Goal: Manage account settings

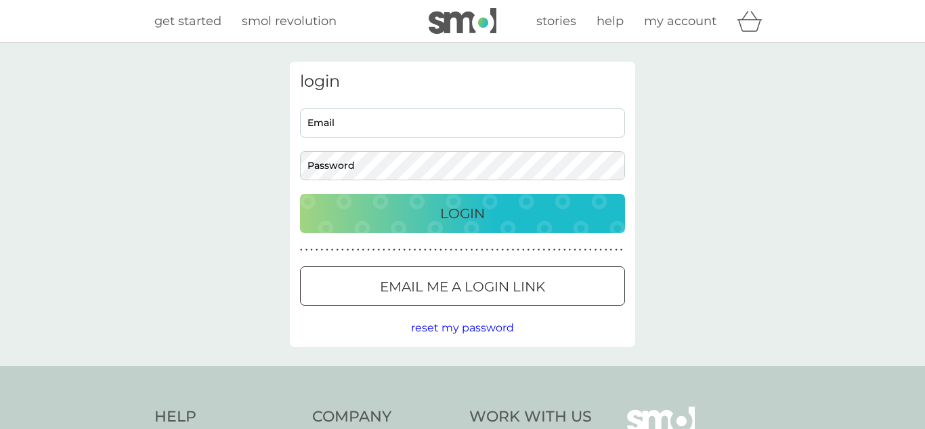
type input "john4703@gmail.com"
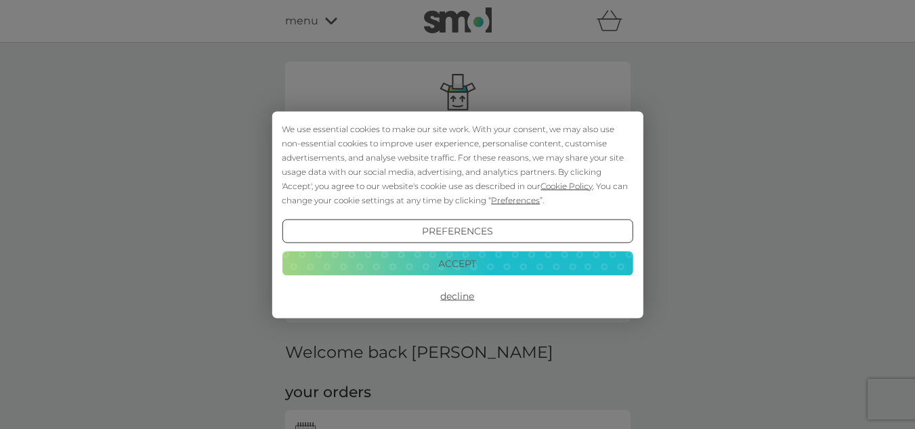
click at [449, 264] on button "Accept" at bounding box center [457, 263] width 351 height 24
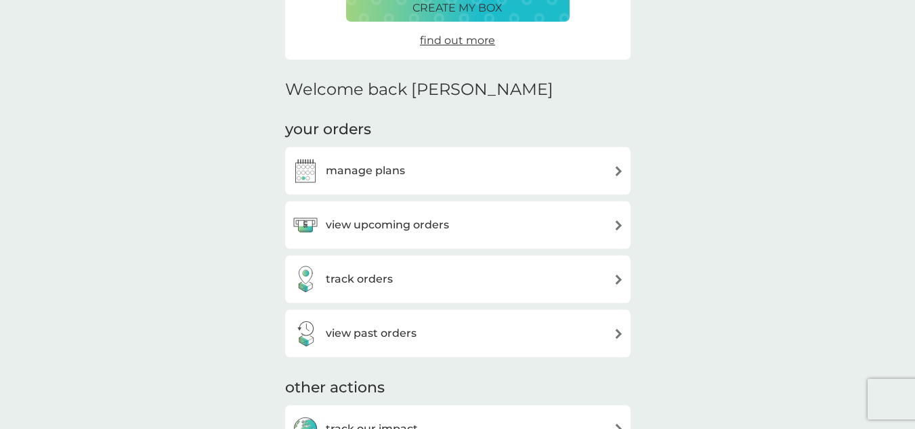
scroll to position [271, 0]
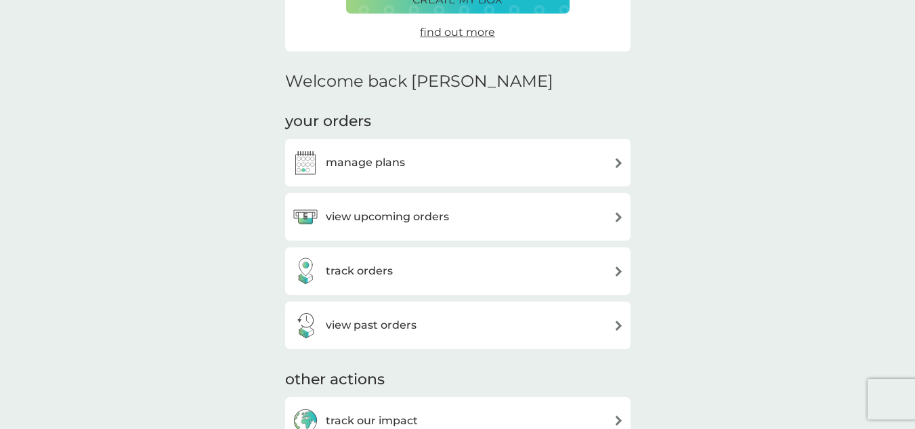
click at [617, 215] on img at bounding box center [618, 217] width 10 height 10
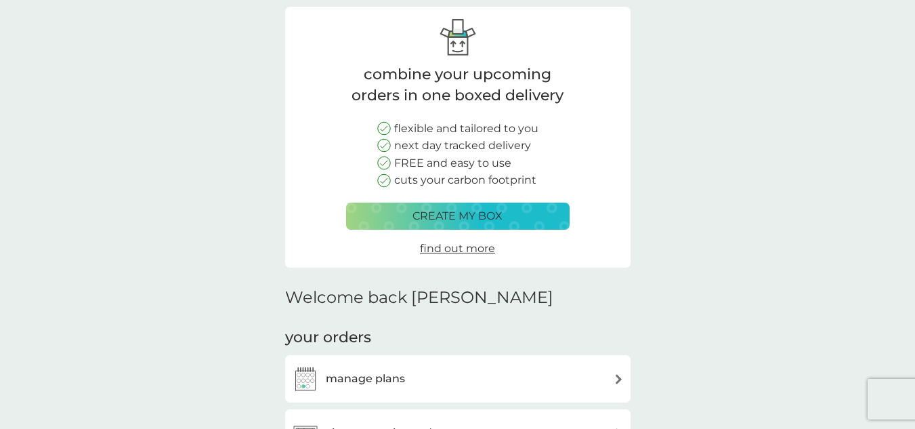
scroll to position [135, 0]
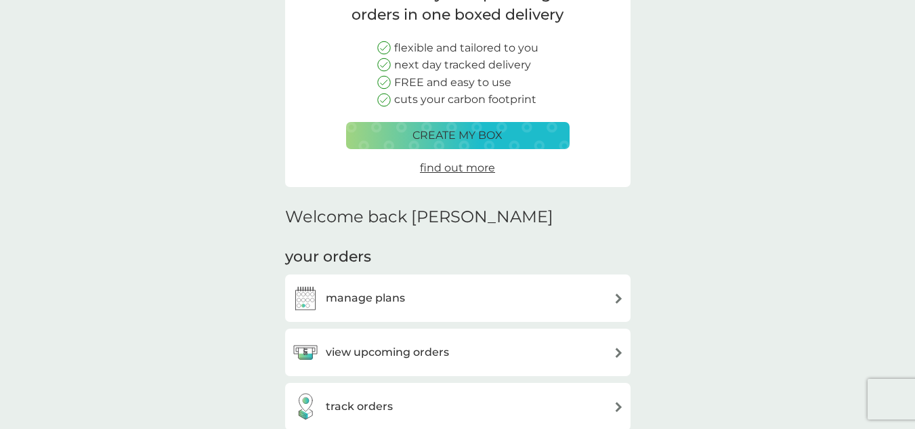
click at [619, 352] on img at bounding box center [618, 352] width 10 height 10
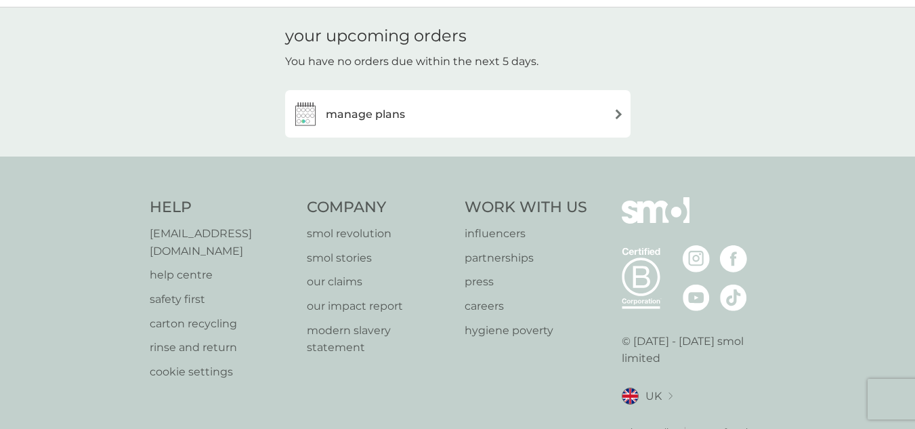
scroll to position [68, 0]
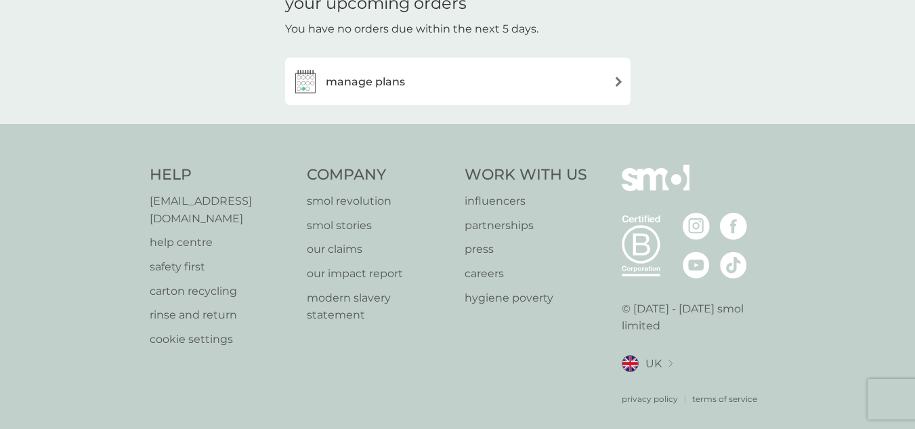
click at [619, 81] on img at bounding box center [618, 81] width 10 height 10
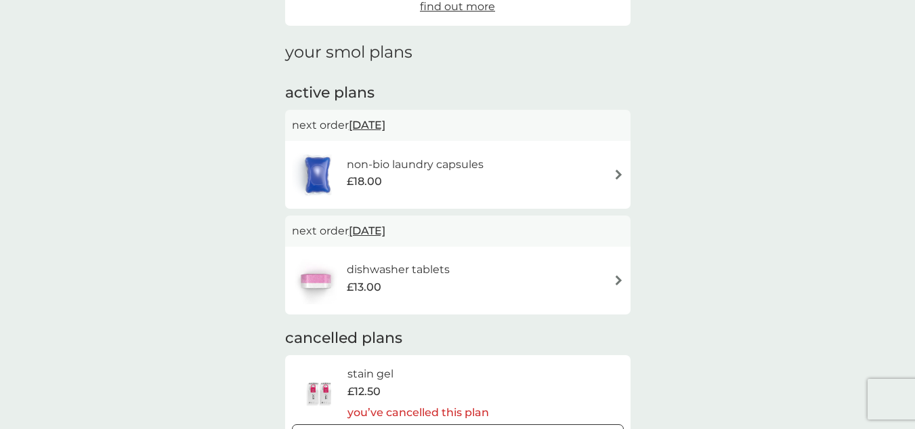
scroll to position [135, 0]
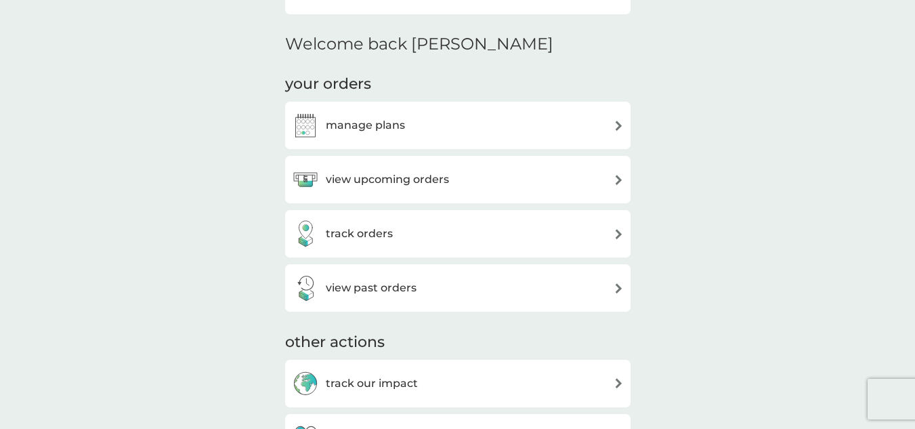
scroll to position [338, 0]
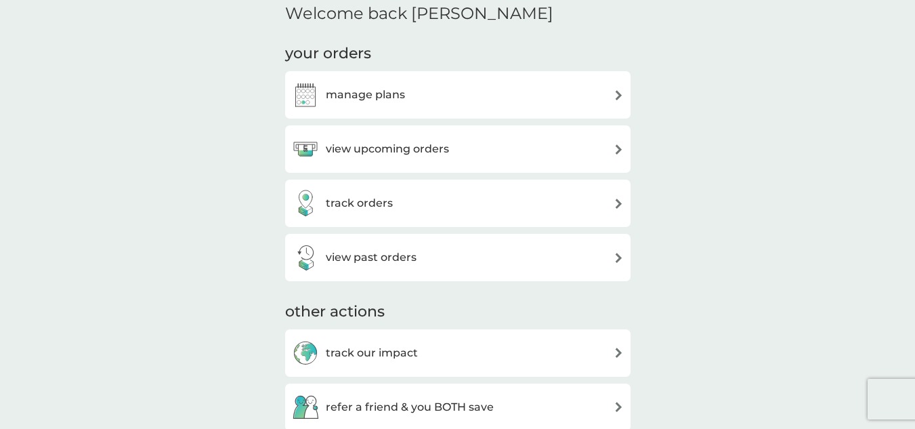
click at [617, 147] on img at bounding box center [618, 149] width 10 height 10
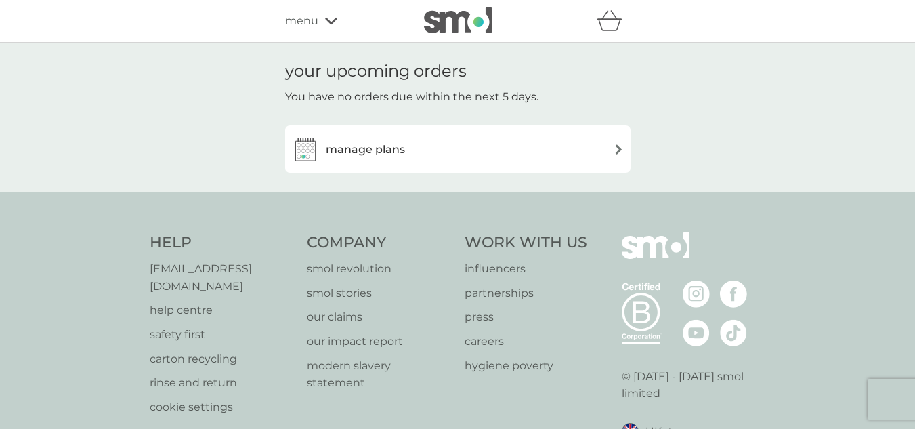
click at [621, 151] on img at bounding box center [618, 149] width 10 height 10
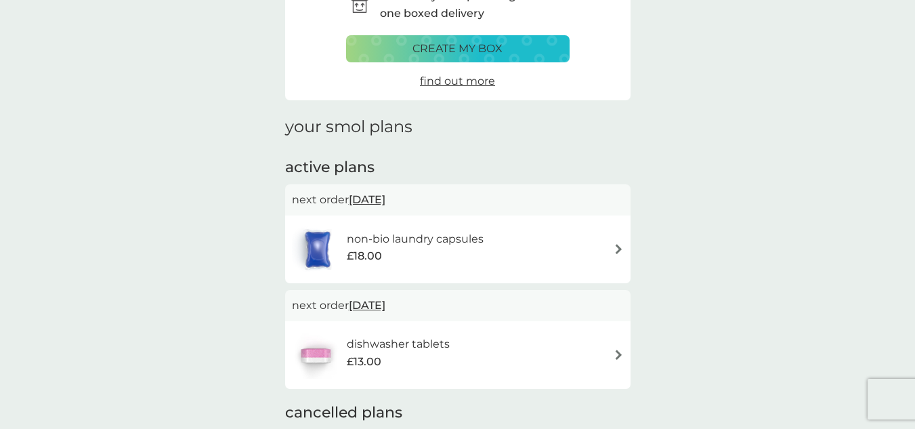
scroll to position [135, 0]
